Goal: Task Accomplishment & Management: Manage account settings

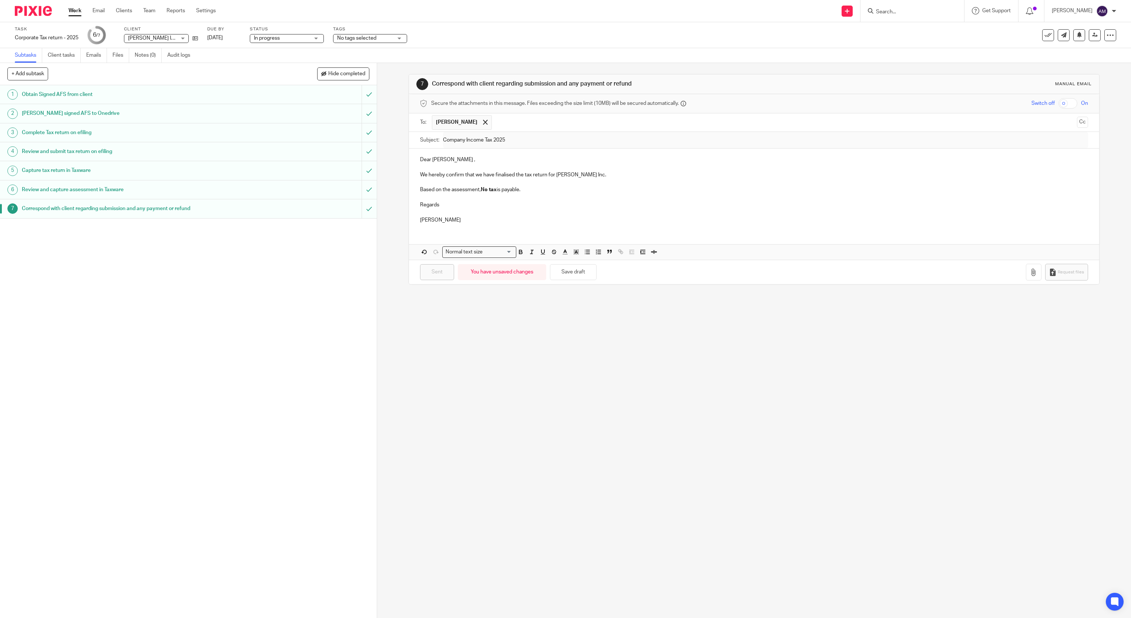
click at [913, 13] on input "Search" at bounding box center [909, 12] width 67 height 7
type input "sonnen"
click button "submit" at bounding box center [0, 0] width 0 height 0
click at [923, 37] on link at bounding box center [961, 31] width 175 height 17
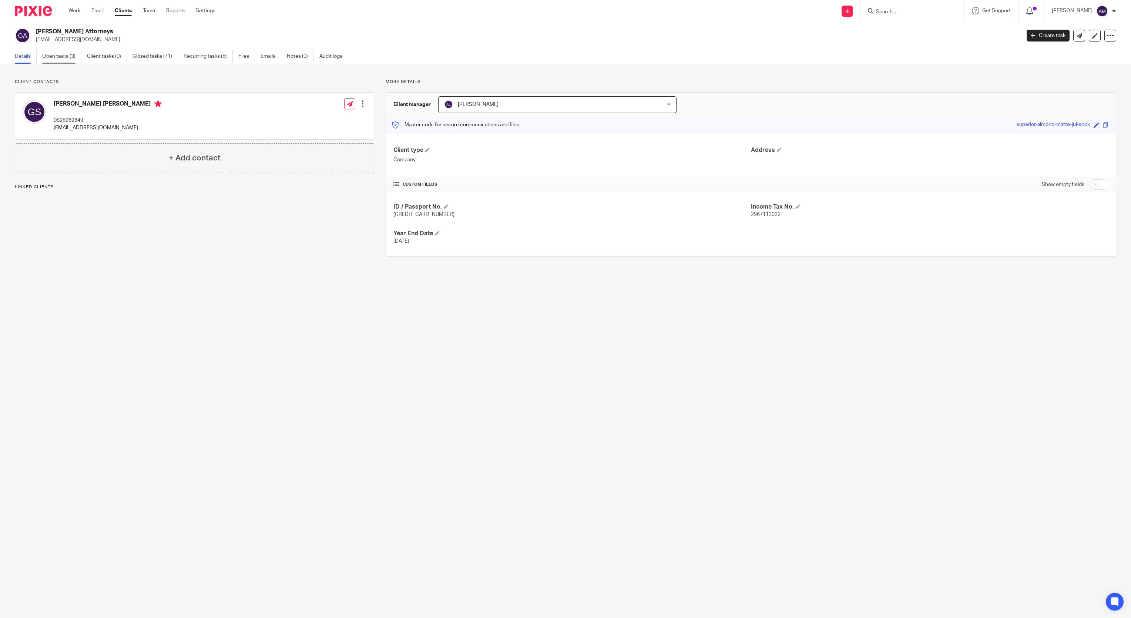
click at [63, 55] on link "Open tasks (3)" at bounding box center [61, 56] width 39 height 14
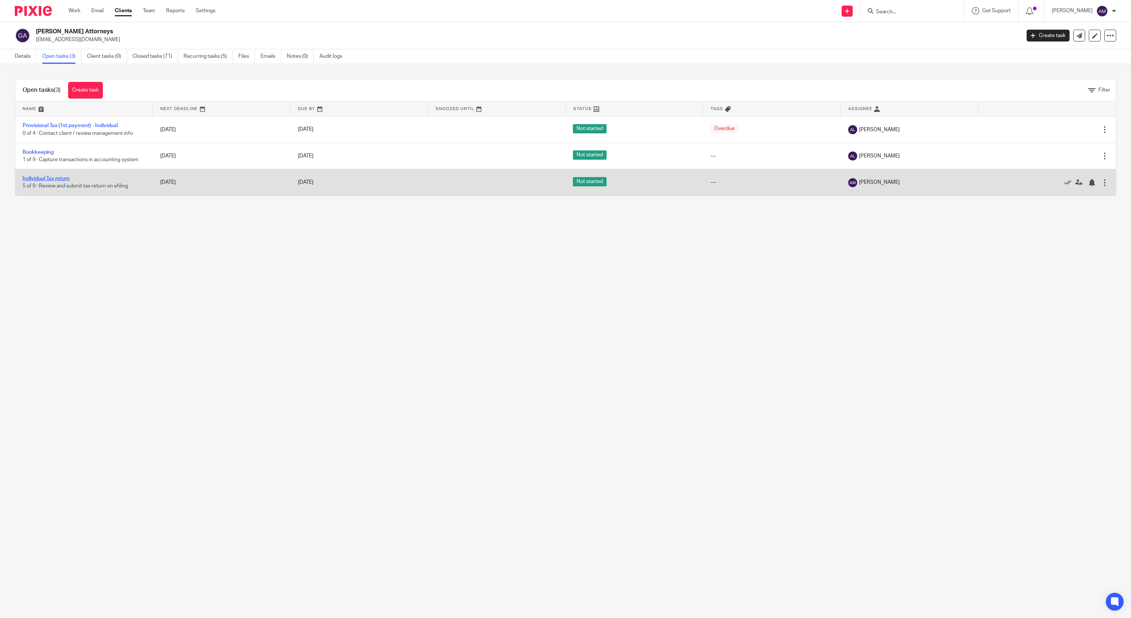
click at [60, 180] on link "Individual Tax return" at bounding box center [46, 178] width 47 height 5
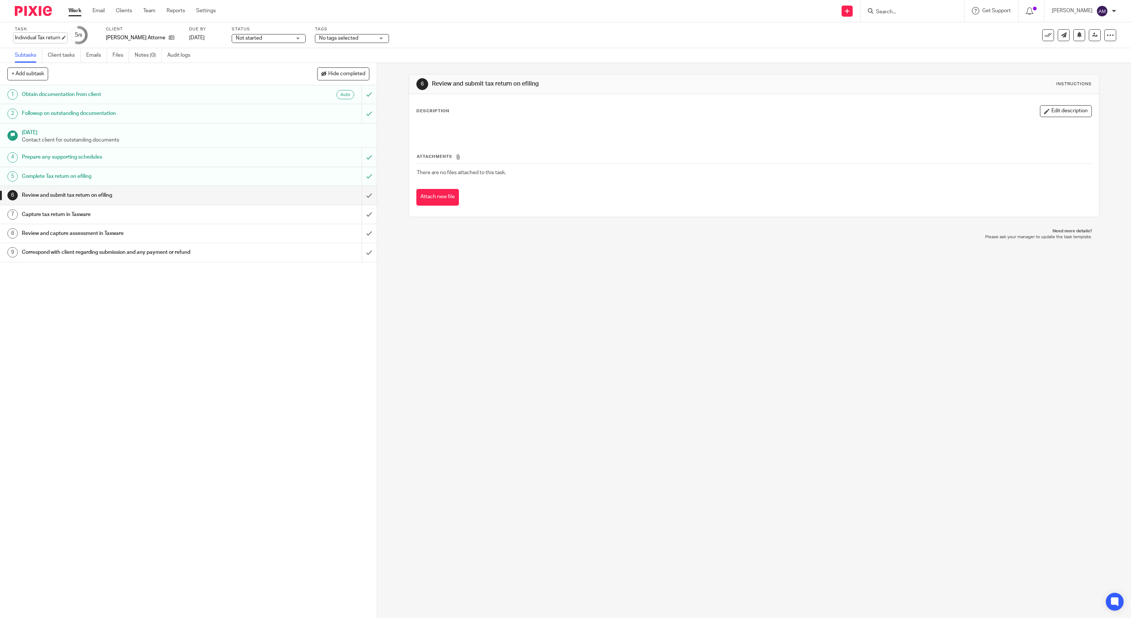
click at [56, 36] on div "Individual Tax return Save Individual Tax return" at bounding box center [38, 37] width 46 height 7
click at [66, 37] on input "Individual Tax return" at bounding box center [69, 38] width 108 height 9
type input "Individual Tax return 2025"
click at [100, 36] on link "Save" at bounding box center [105, 37] width 11 height 7
click at [353, 195] on input "submit" at bounding box center [188, 195] width 377 height 19
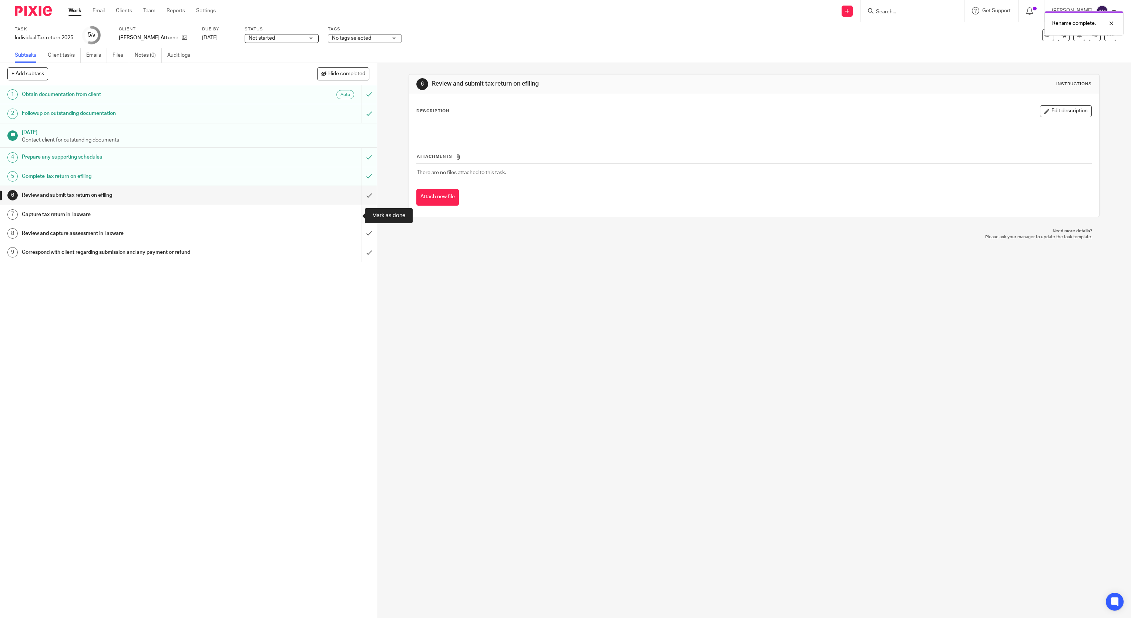
click at [351, 213] on input "submit" at bounding box center [188, 214] width 377 height 19
click at [351, 237] on input "submit" at bounding box center [188, 233] width 377 height 19
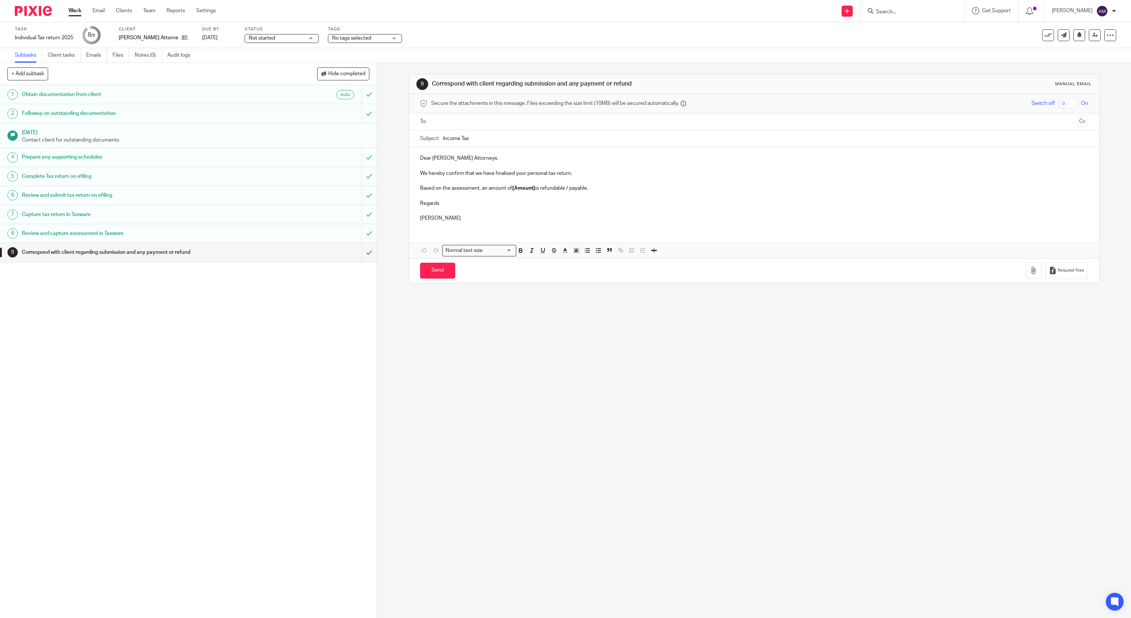
click at [456, 122] on input "text" at bounding box center [754, 121] width 640 height 9
click at [515, 148] on input "Income Tax" at bounding box center [766, 140] width 646 height 17
type input "Income Tax 2025"
drag, startPoint x: 510, startPoint y: 192, endPoint x: 567, endPoint y: 188, distance: 57.5
click at [567, 188] on p "Based on the assessment, an amount of [Amount] is refundable / payable." at bounding box center [754, 189] width 669 height 7
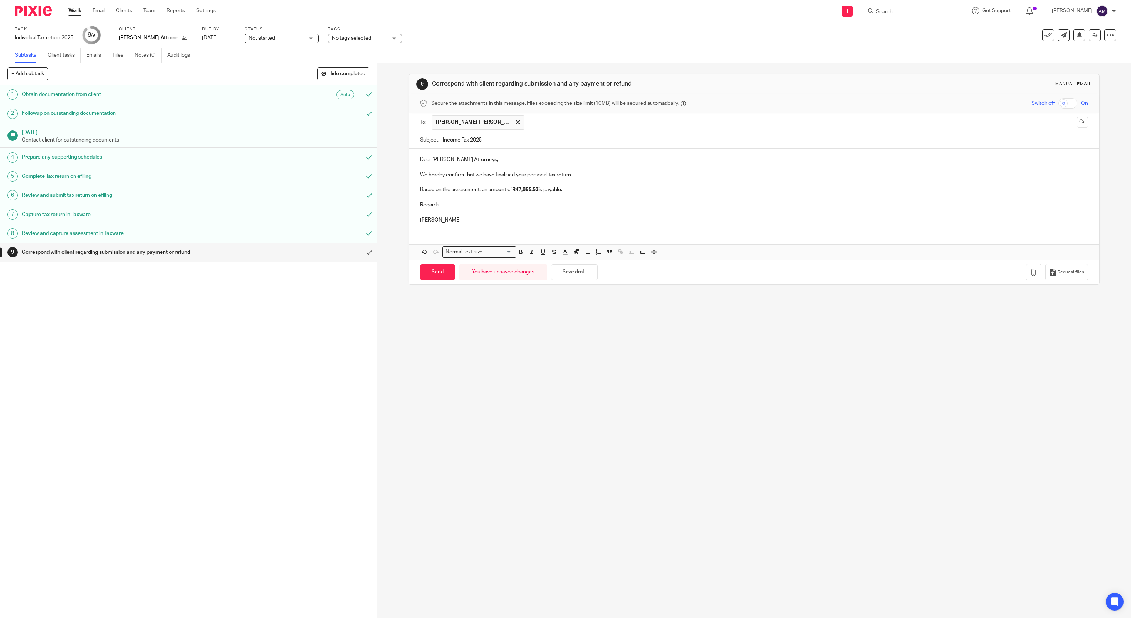
click at [561, 190] on p "Based on the assessment, an amount of R47,865.52 is payable." at bounding box center [754, 189] width 669 height 7
drag, startPoint x: 563, startPoint y: 190, endPoint x: 605, endPoint y: 191, distance: 42.2
click at [605, 191] on p "Based on the assessment, an amount of R47,865.52 is payable before [DATE]. Plea…" at bounding box center [754, 189] width 669 height 7
click at [774, 206] on p "Regards" at bounding box center [754, 204] width 669 height 7
drag, startPoint x: 733, startPoint y: 189, endPoint x: 846, endPoint y: 192, distance: 113.7
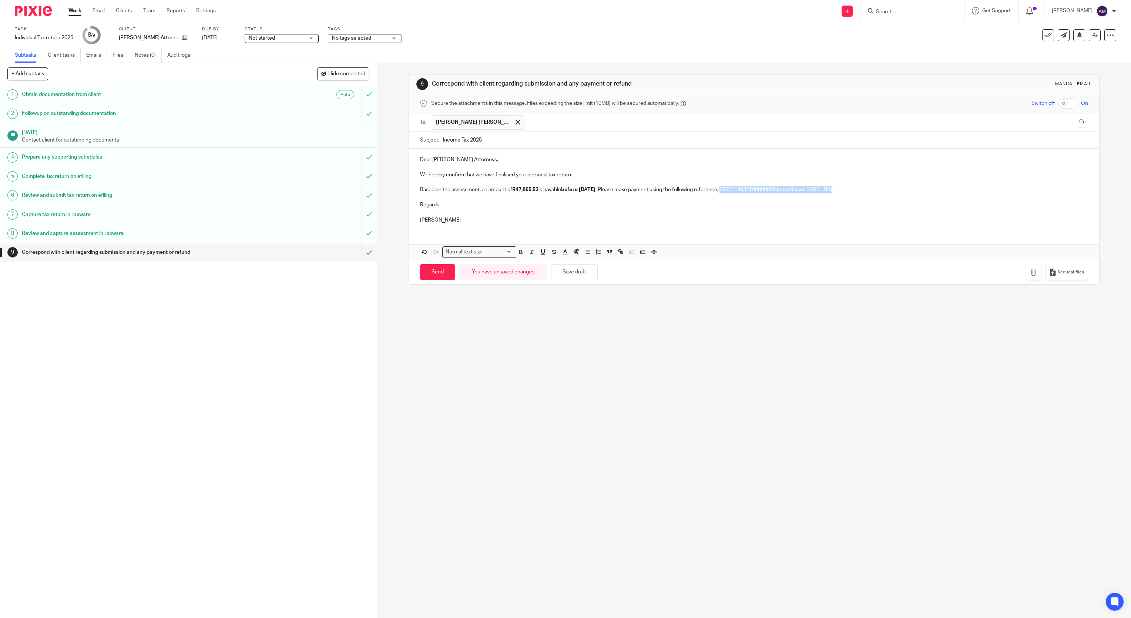
click at [846, 192] on p "Based on the assessment, an amount of R47,865.52 is payable before [DATE] . Ple…" at bounding box center [754, 189] width 669 height 7
click at [835, 213] on p at bounding box center [754, 211] width 669 height 7
click at [434, 275] on input "Send" at bounding box center [437, 272] width 35 height 16
type input "Sent"
